Goal: Transaction & Acquisition: Obtain resource

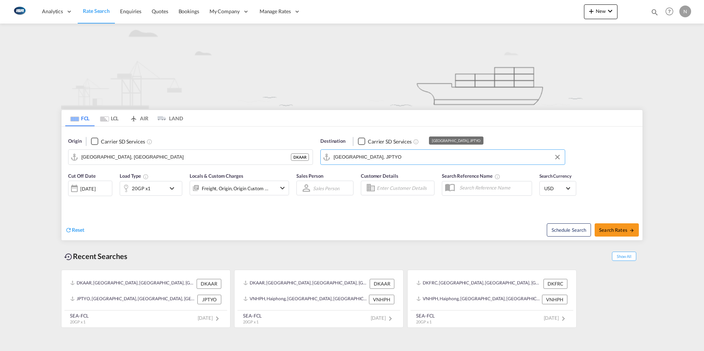
drag, startPoint x: 367, startPoint y: 155, endPoint x: 327, endPoint y: 154, distance: 40.2
click at [327, 154] on md-input-container "[GEOGRAPHIC_DATA], JPTYO" at bounding box center [443, 157] width 244 height 15
type input "O"
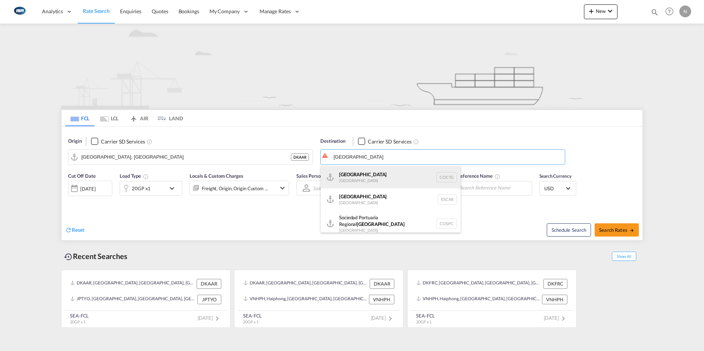
click at [344, 177] on div "[GEOGRAPHIC_DATA] [GEOGRAPHIC_DATA] COCTG" at bounding box center [391, 177] width 140 height 22
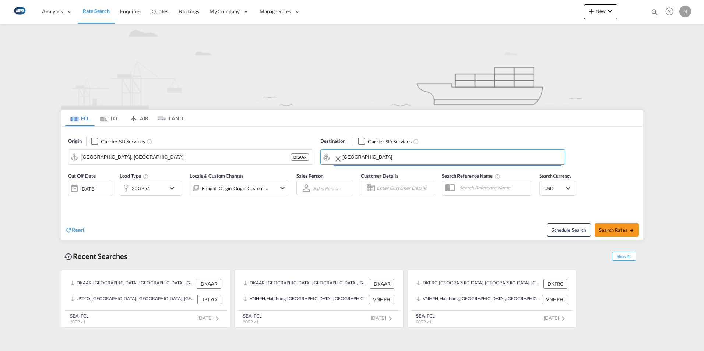
type input "[GEOGRAPHIC_DATA], COCTG"
click at [174, 188] on md-icon "icon-chevron-down" at bounding box center [174, 188] width 13 height 9
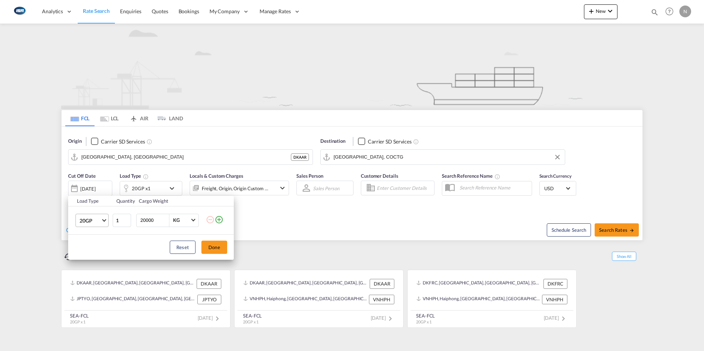
click at [103, 220] on span "Choose: \a20GP" at bounding box center [104, 220] width 4 height 4
click at [84, 260] on md-option "40HC" at bounding box center [99, 256] width 50 height 18
type input "28000"
click at [216, 244] on button "Done" at bounding box center [214, 247] width 26 height 13
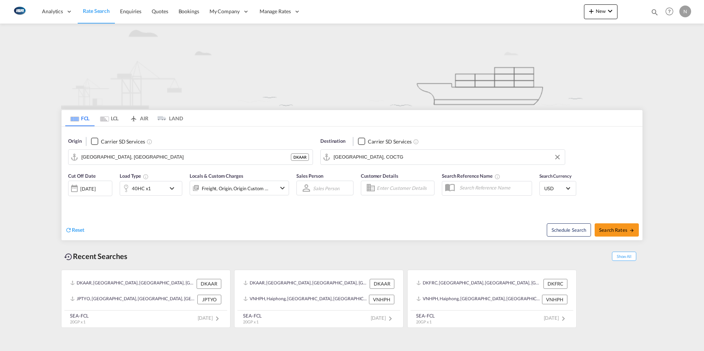
click at [272, 187] on div "Freight, Origin, Origin Custom +1" at bounding box center [239, 188] width 99 height 15
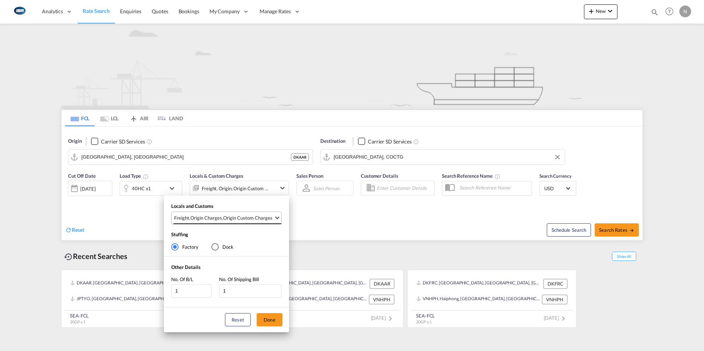
click at [276, 218] on span "Select Locals and Customs: \aFreight, \aOrigin Charges, \aOrigin Custom Charges" at bounding box center [277, 217] width 4 height 4
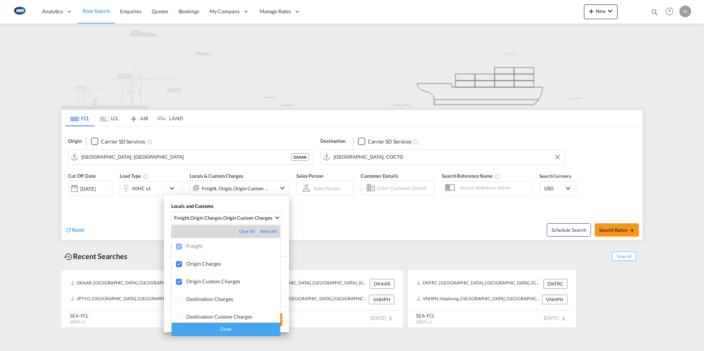
click at [225, 330] on div "Done" at bounding box center [226, 329] width 109 height 13
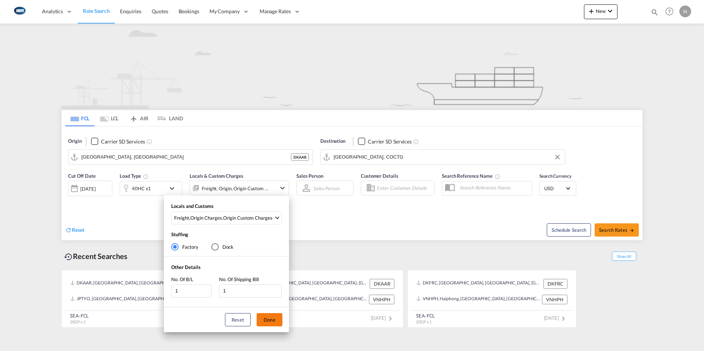
click at [264, 319] on button "Done" at bounding box center [270, 319] width 26 height 13
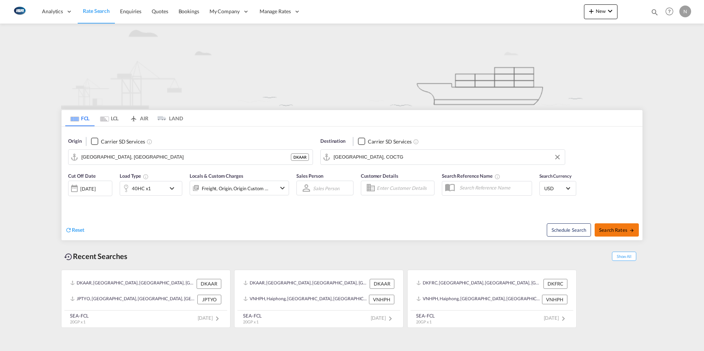
click at [617, 228] on span "Search Rates" at bounding box center [616, 230] width 35 height 6
type input "DKAAR to COCTG / [DATE]"
